Goal: Task Accomplishment & Management: Complete application form

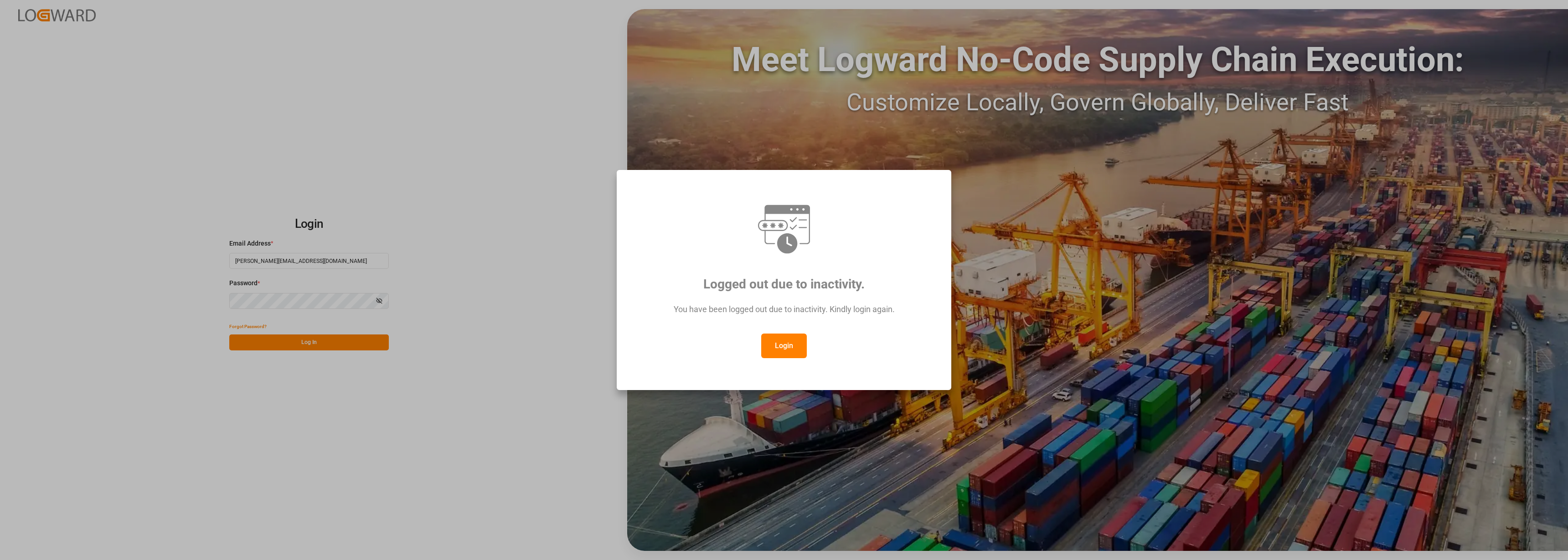
click at [782, 338] on button "Login" at bounding box center [784, 346] width 46 height 24
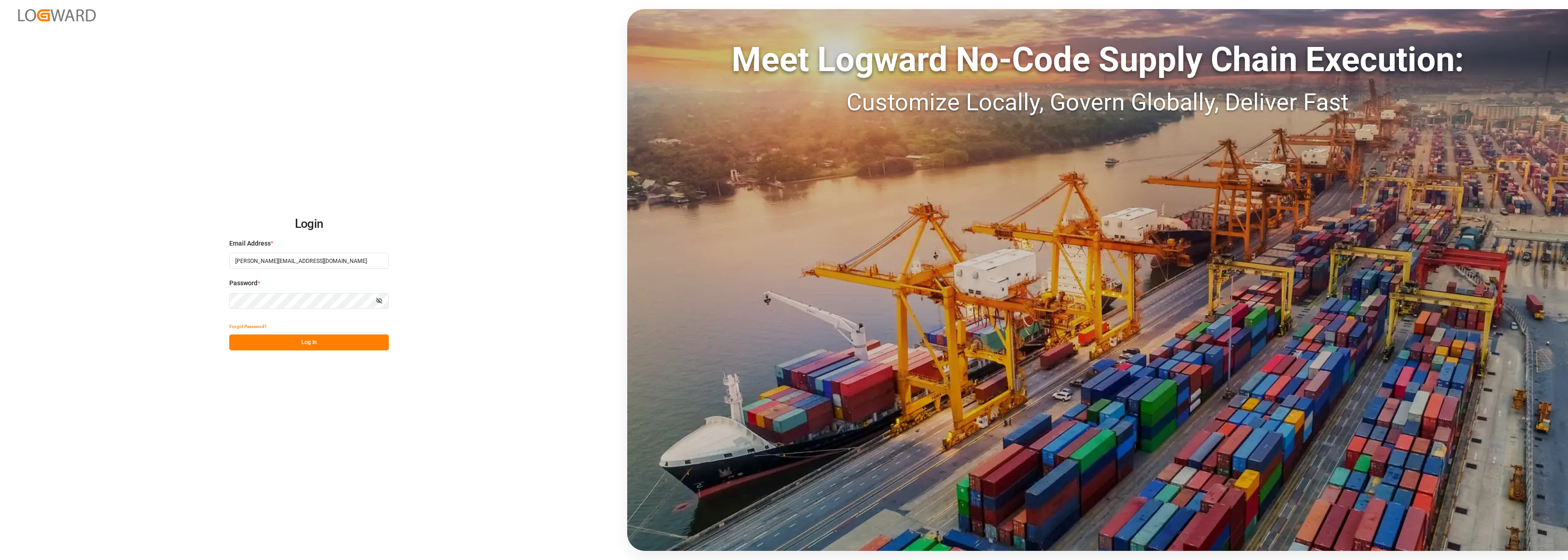
click at [300, 346] on button "Log In" at bounding box center [309, 343] width 159 height 16
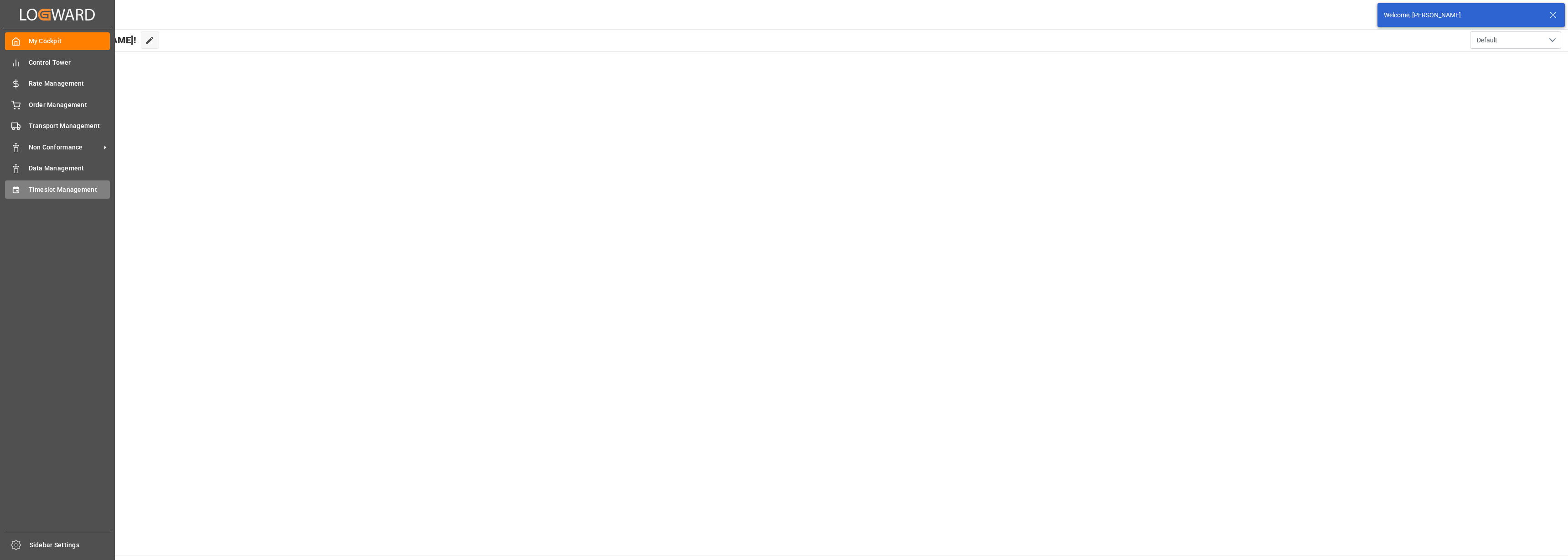
click at [15, 192] on icon at bounding box center [16, 190] width 9 height 9
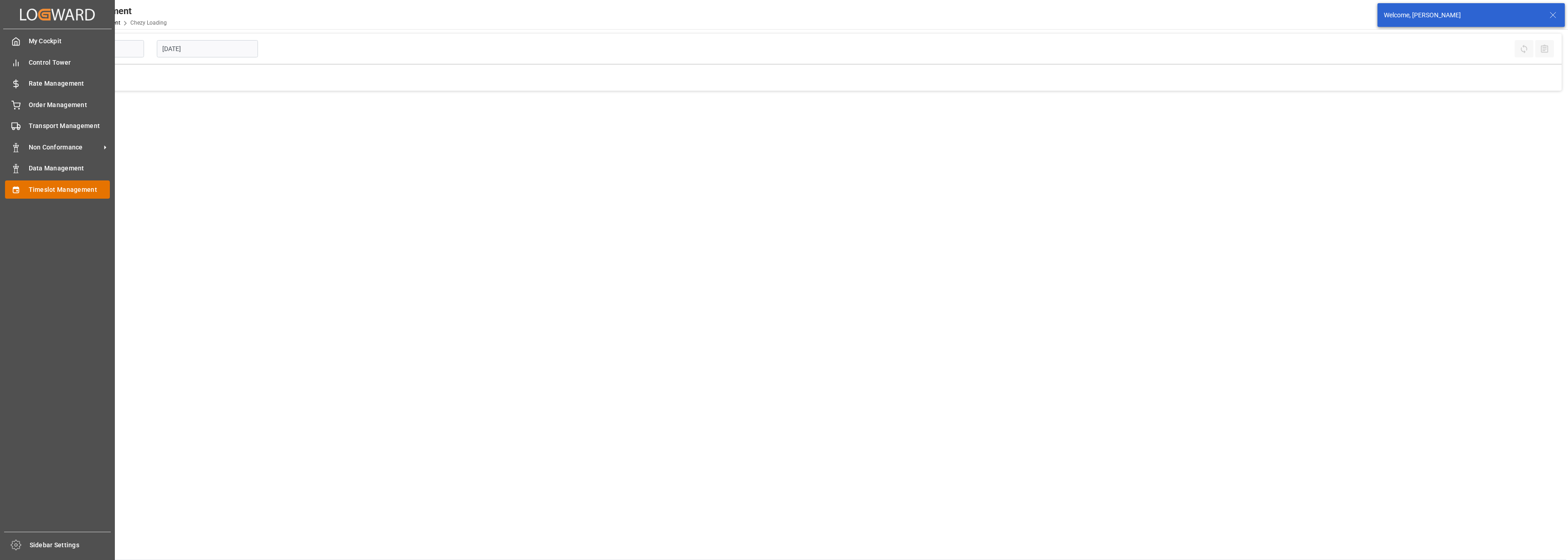
type input "Chezy Loading"
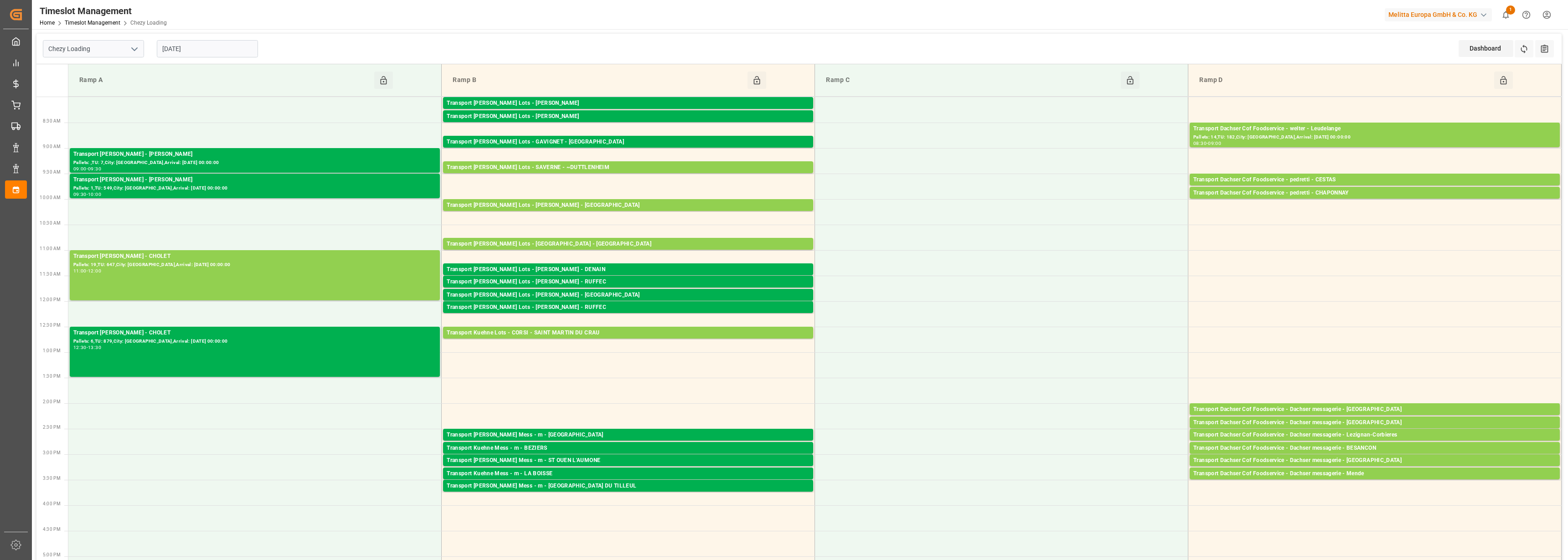
click at [209, 50] on input "[DATE]" at bounding box center [208, 49] width 101 height 17
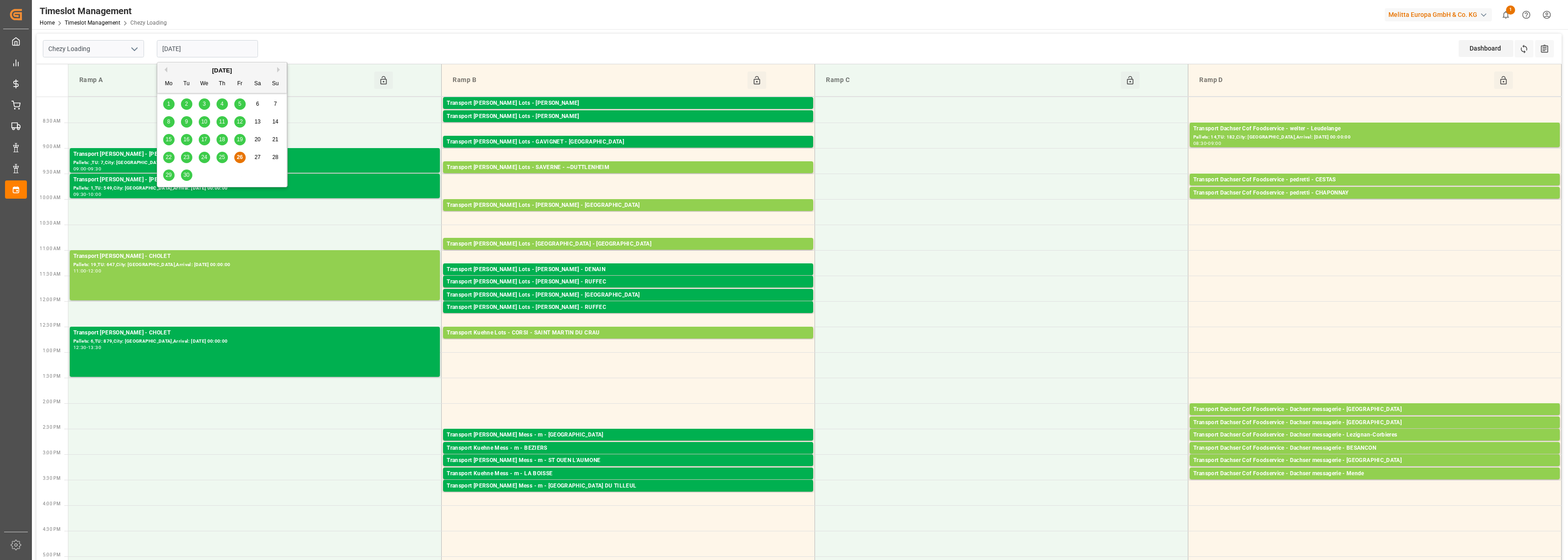
click at [166, 174] on span "29" at bounding box center [169, 175] width 6 height 6
type input "[DATE]"
